Goal: Navigation & Orientation: Find specific page/section

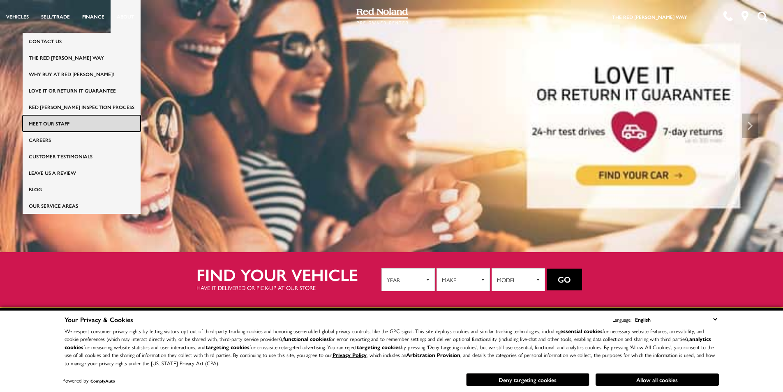
click at [92, 122] on link "Meet Our Staff" at bounding box center [82, 123] width 118 height 16
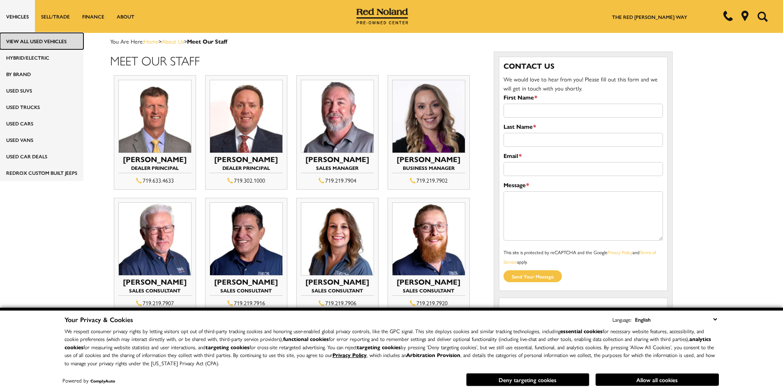
click at [37, 39] on link "View All Used Vehicles" at bounding box center [41, 41] width 83 height 16
